Goal: Task Accomplishment & Management: Complete application form

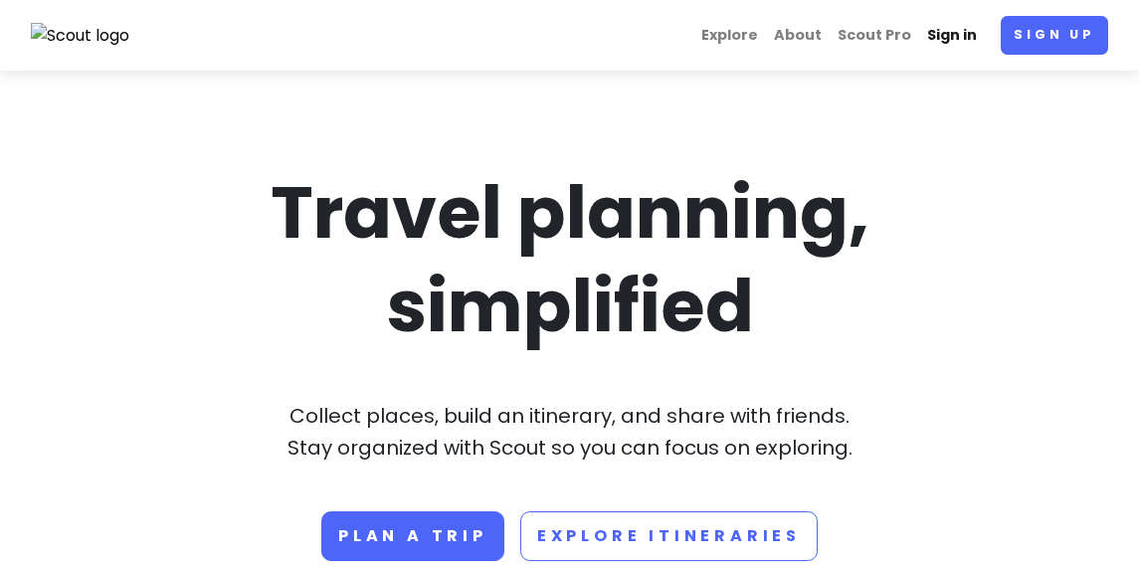
click at [961, 35] on link "Sign in" at bounding box center [952, 35] width 66 height 39
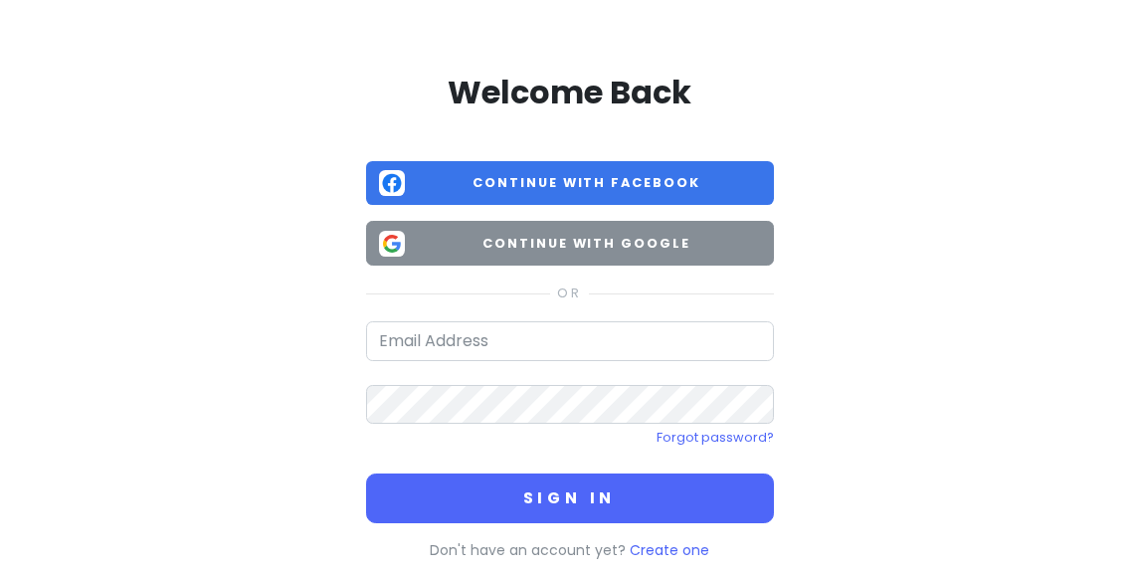
click at [695, 256] on button "Continue with Google" at bounding box center [570, 243] width 408 height 45
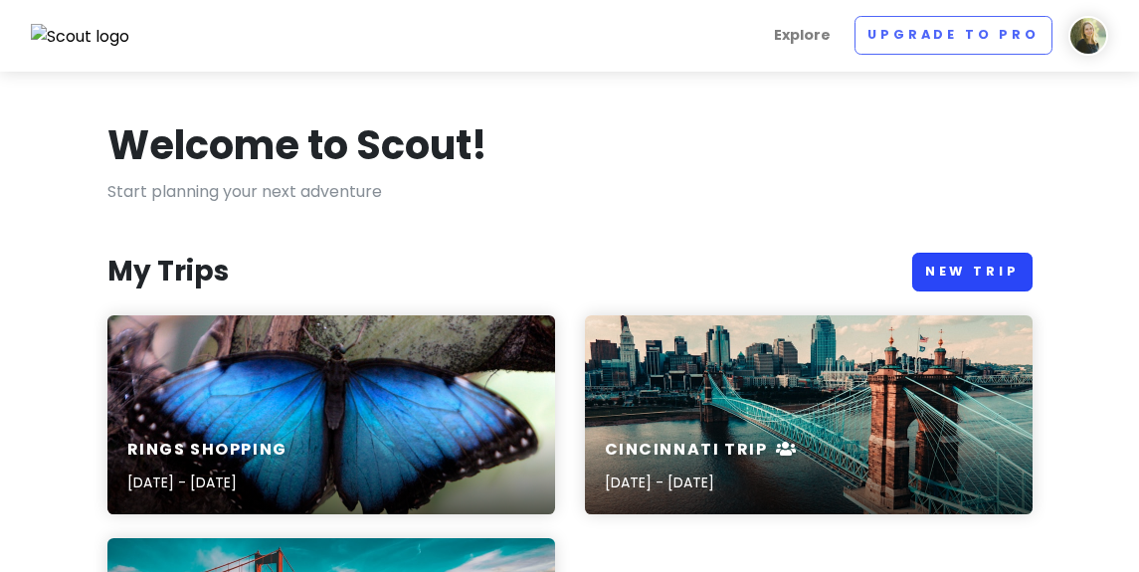
click at [944, 268] on link "New Trip" at bounding box center [972, 272] width 120 height 39
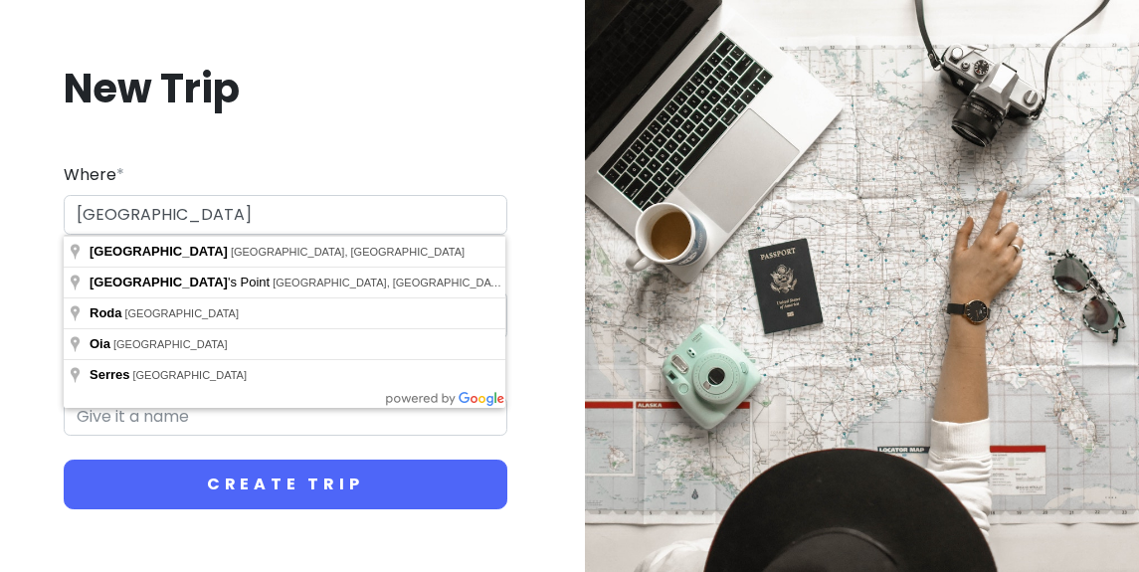
type input "[GEOGRAPHIC_DATA]"
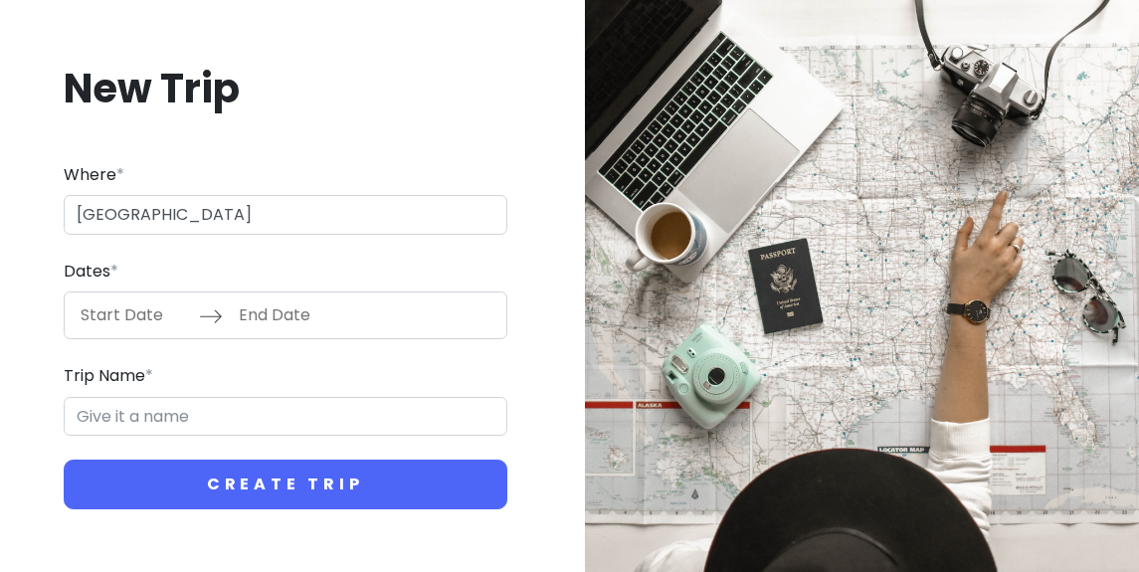
click at [431, 133] on div "New Trip Where * [GEOGRAPHIC_DATA] Dates * Navigate forward to interact with th…" at bounding box center [285, 286] width 539 height 543
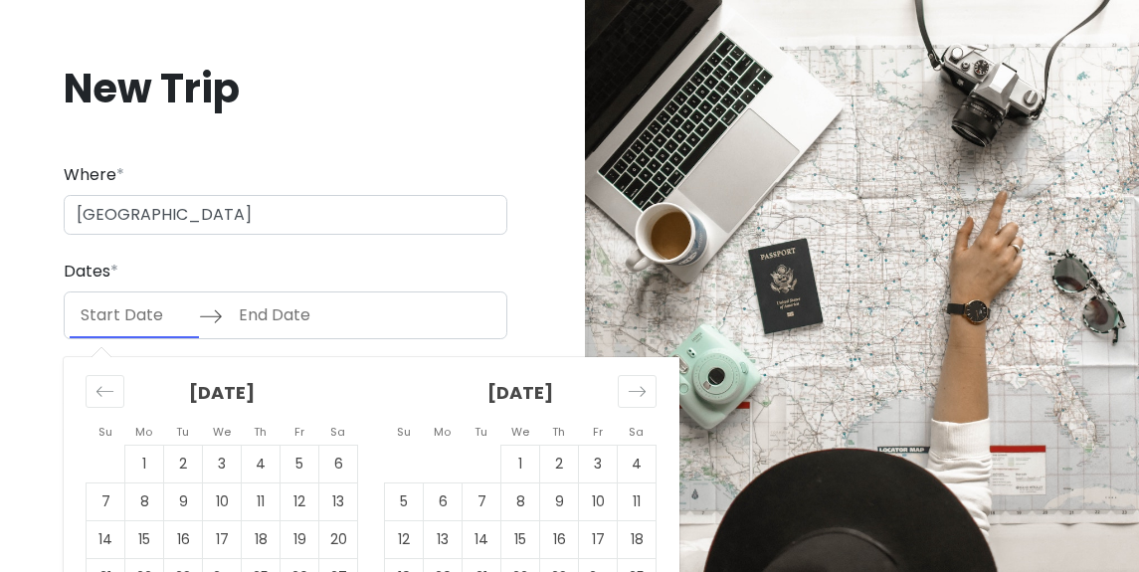
click at [137, 308] on input "Start Date" at bounding box center [134, 316] width 129 height 46
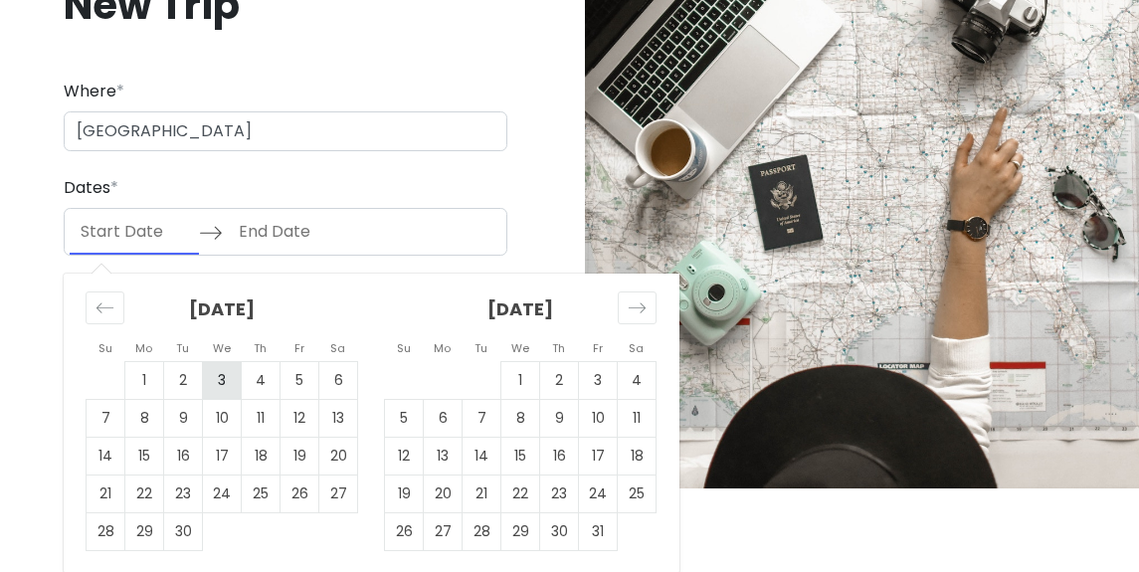
scroll to position [85, 0]
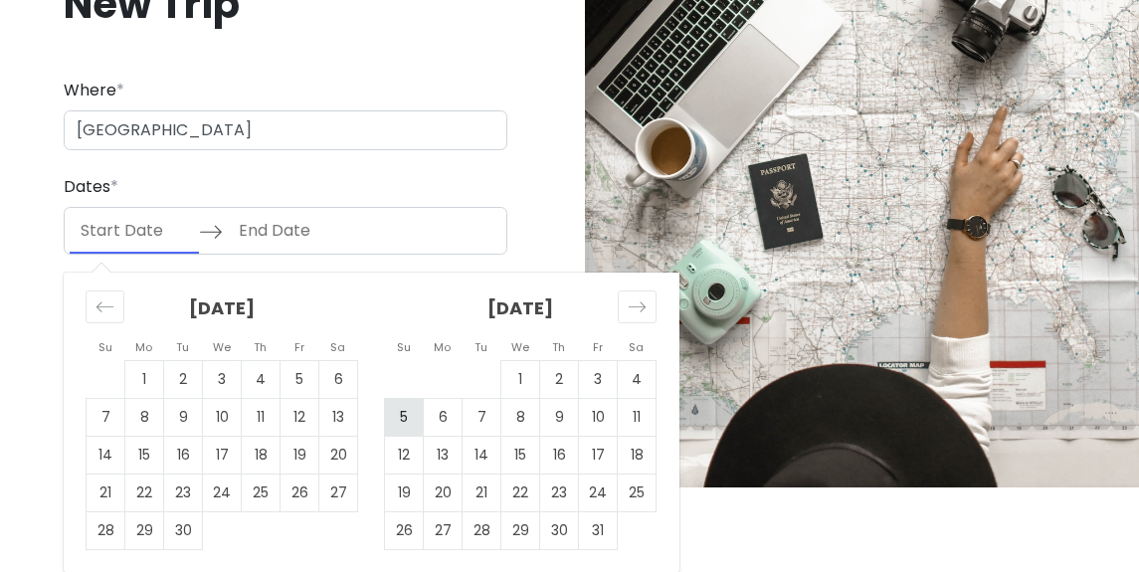
click at [401, 418] on td "5" at bounding box center [404, 418] width 39 height 38
type input "[DATE]"
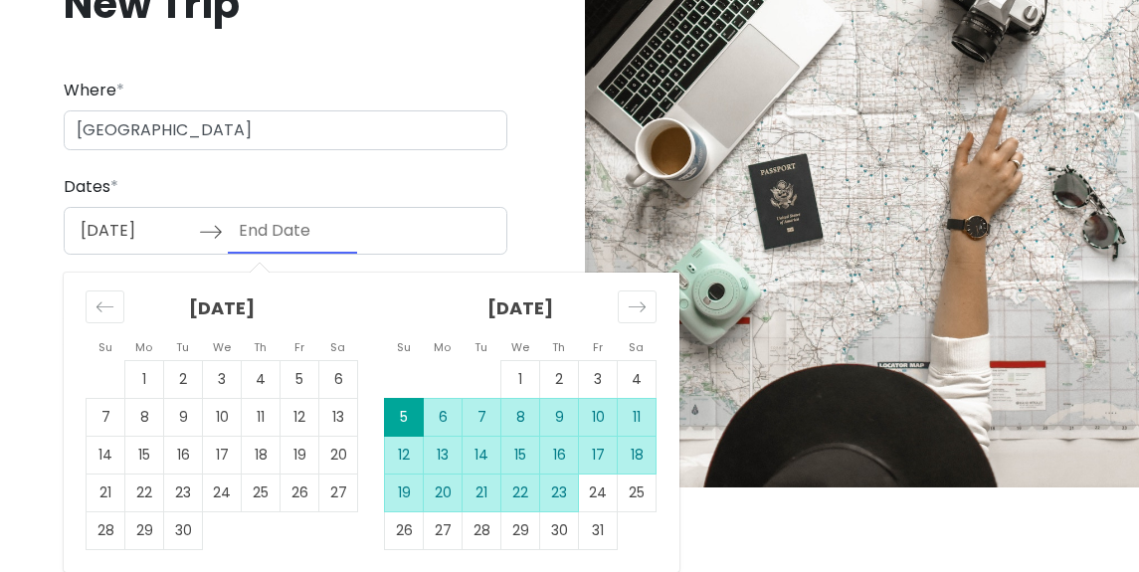
click at [563, 488] on td "23" at bounding box center [559, 494] width 39 height 38
type input "[DATE]"
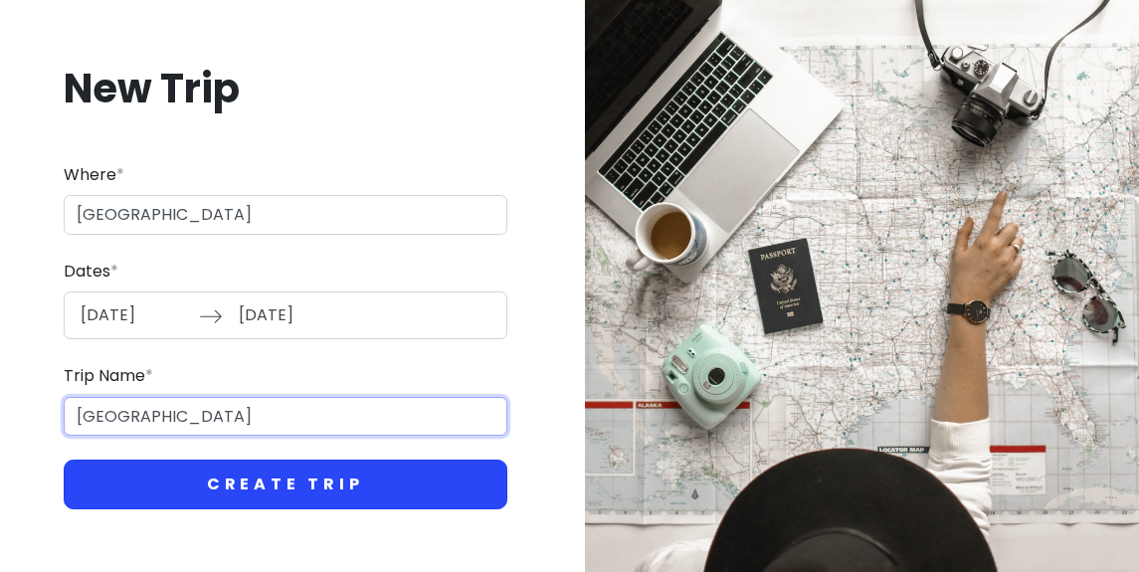
scroll to position [0, 0]
type input "[GEOGRAPHIC_DATA]"
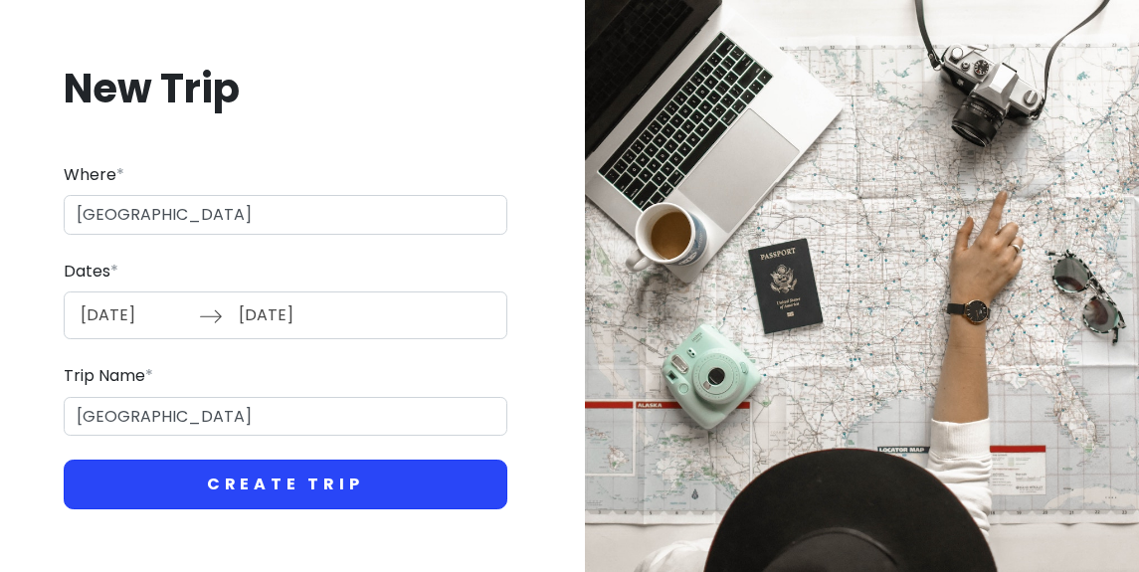
click at [388, 480] on button "Create Trip" at bounding box center [286, 485] width 444 height 50
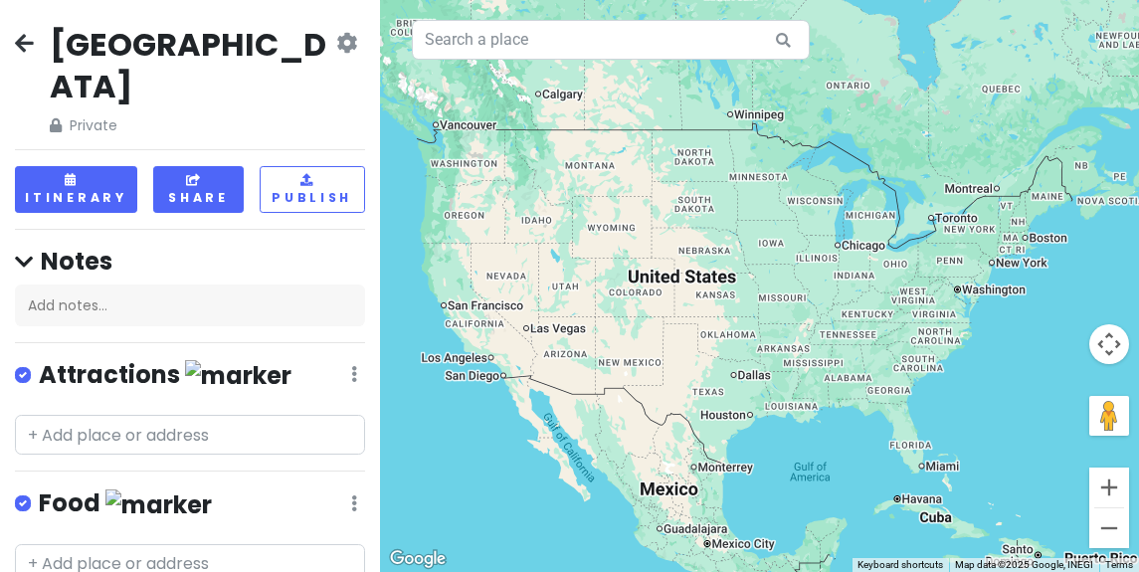
click at [207, 166] on button "Share" at bounding box center [198, 189] width 91 height 47
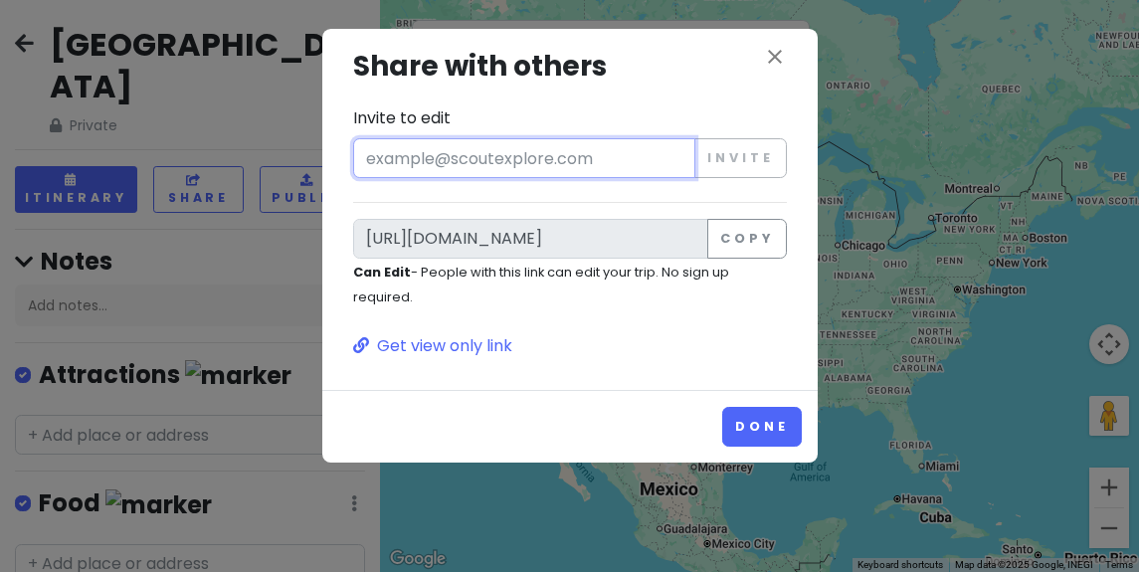
click at [469, 157] on input "Invite to edit" at bounding box center [524, 158] width 343 height 40
click at [776, 57] on icon "close" at bounding box center [775, 57] width 24 height 24
